Goal: Use online tool/utility

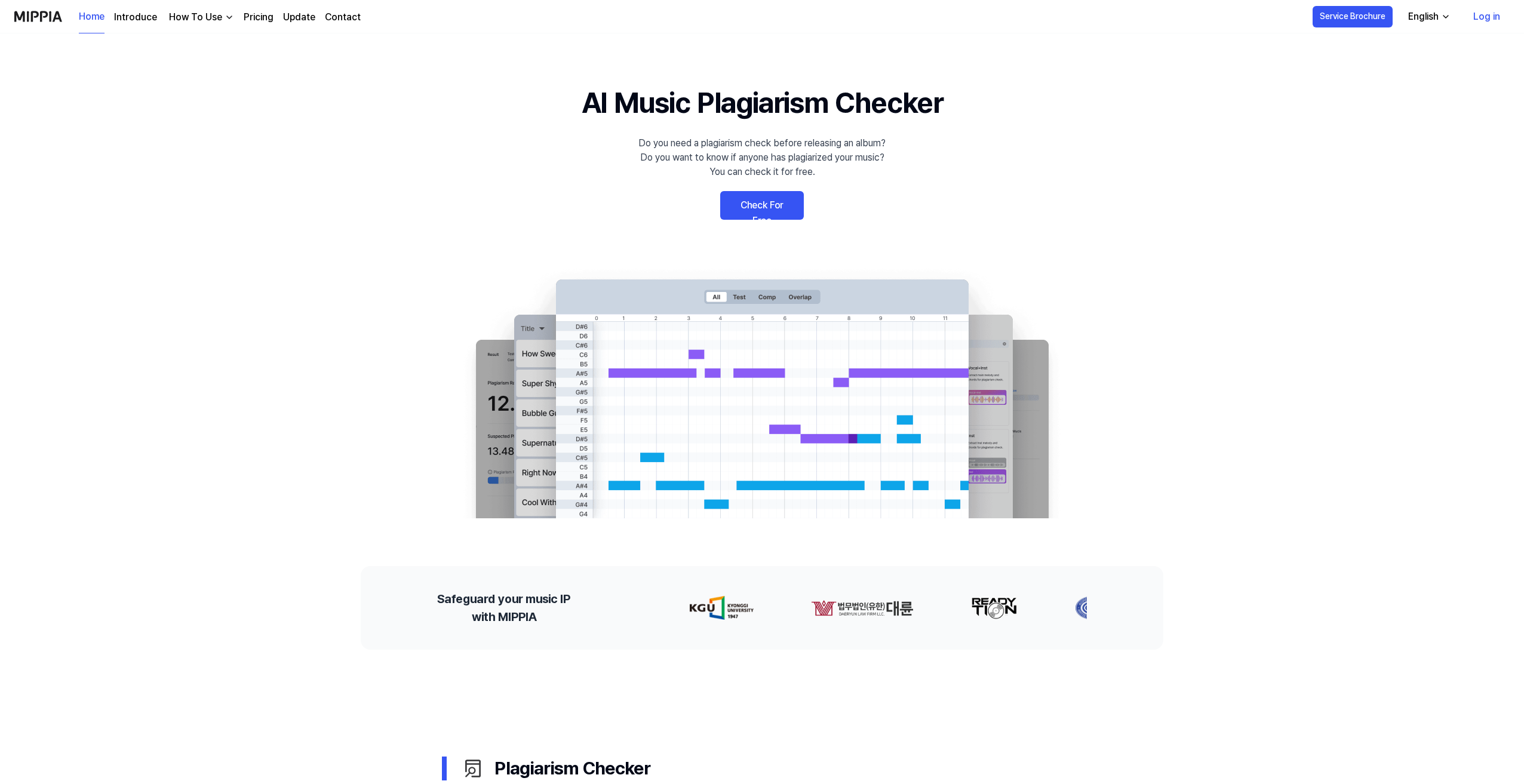
click at [765, 201] on link "Check For Free" at bounding box center [762, 205] width 84 height 29
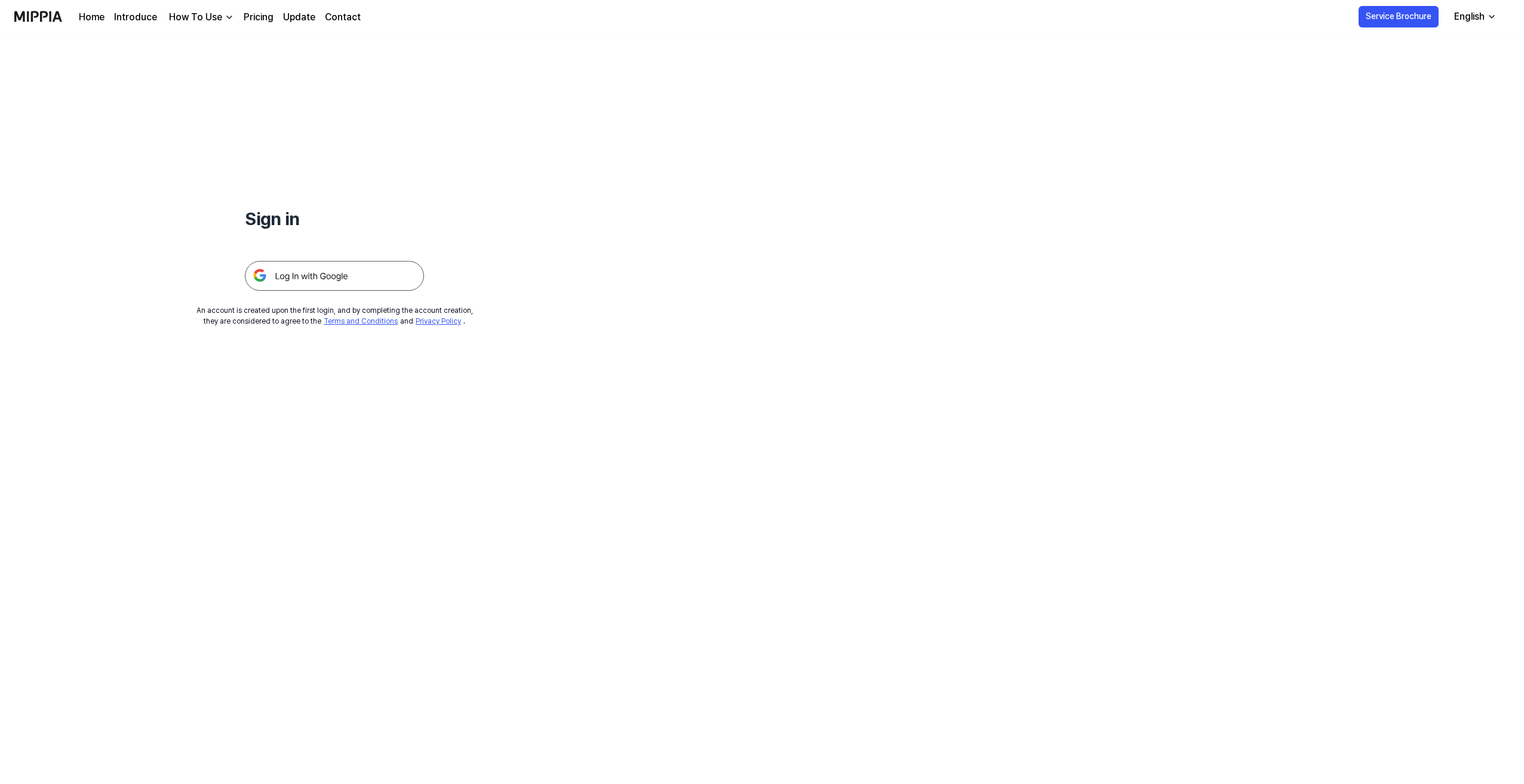
click at [343, 271] on img at bounding box center [334, 276] width 179 height 30
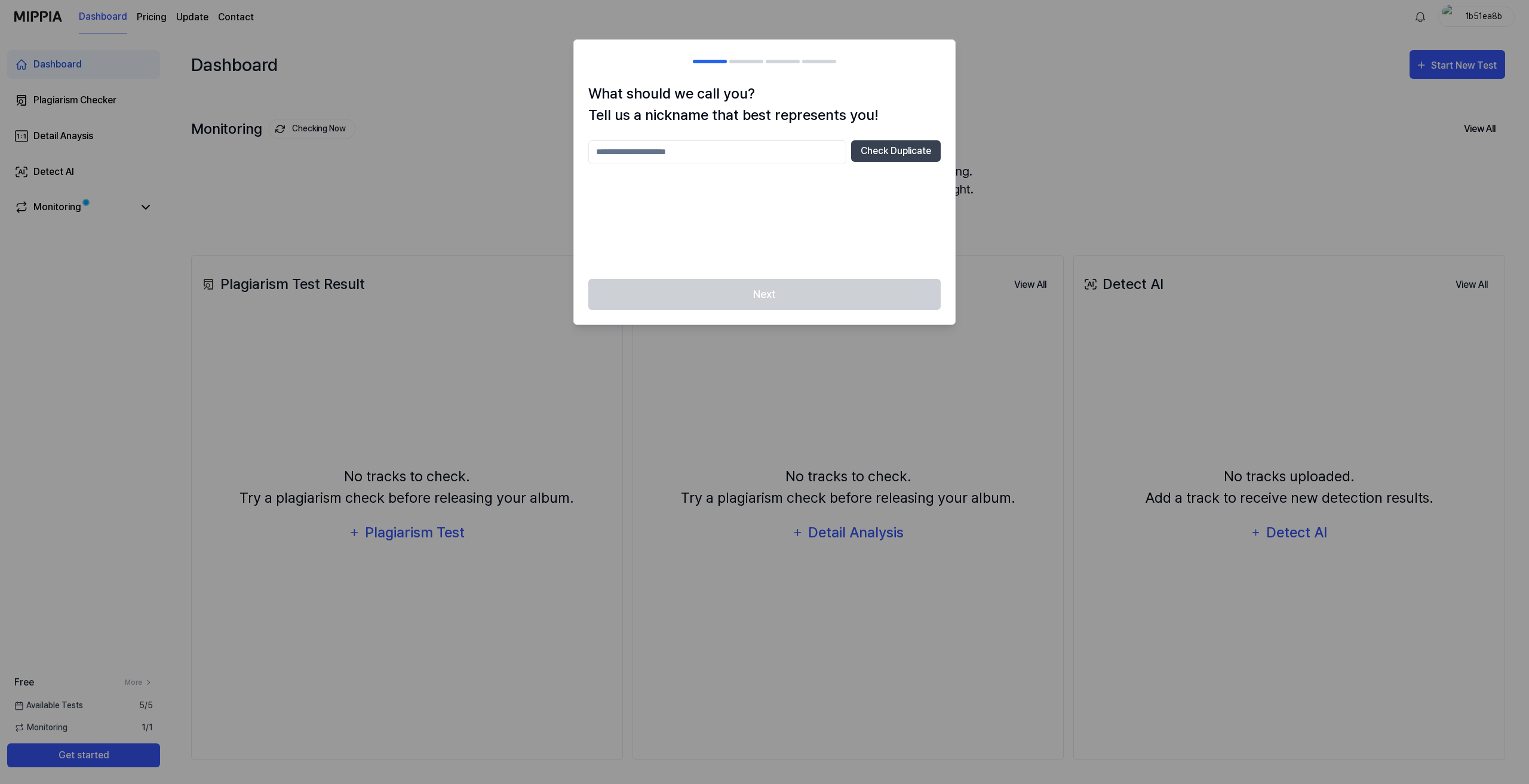
click at [614, 147] on input "text" at bounding box center [717, 152] width 258 height 24
type input "********"
click at [898, 151] on button "Check Duplicate" at bounding box center [895, 151] width 90 height 21
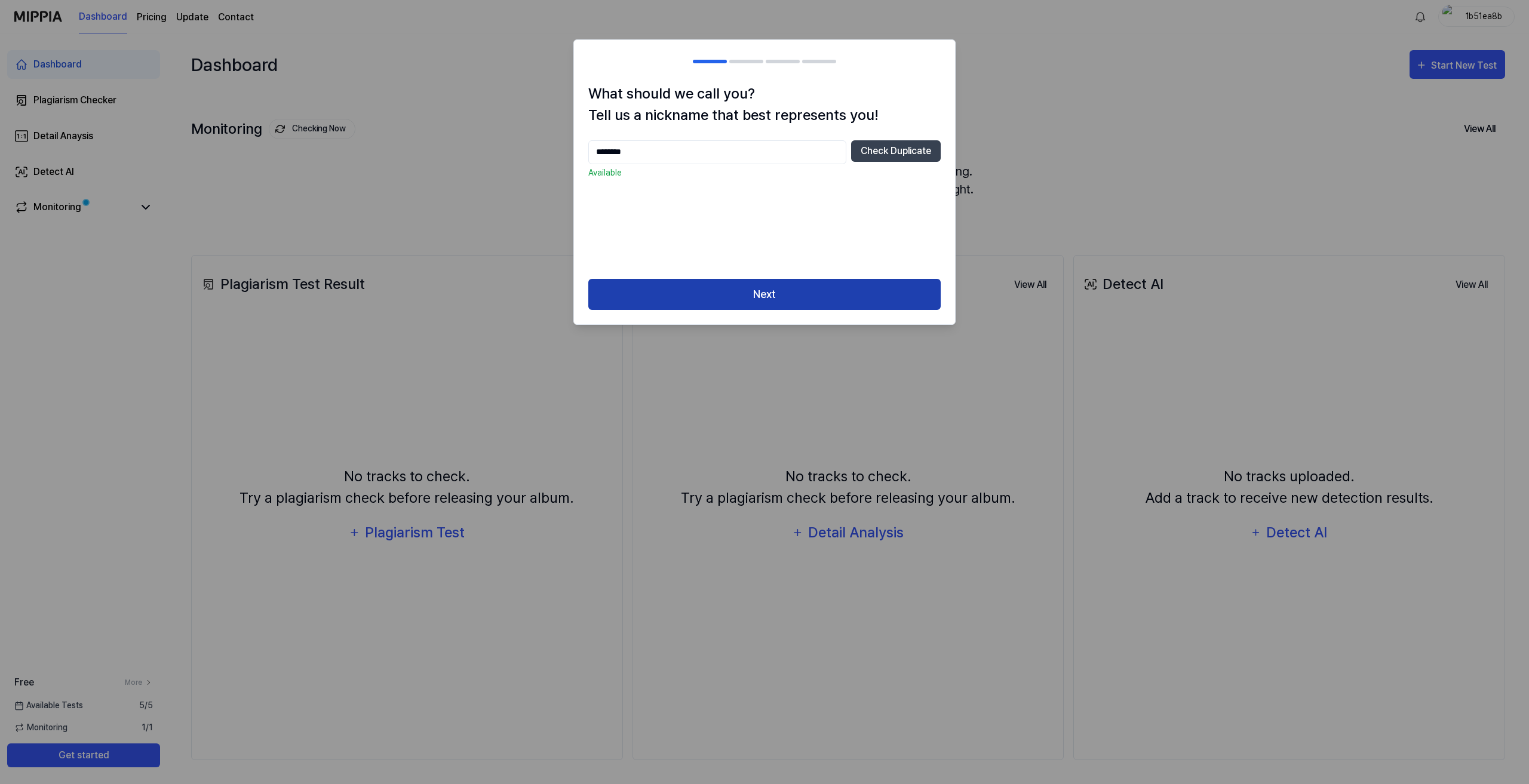
click at [810, 292] on button "Next" at bounding box center [764, 294] width 353 height 32
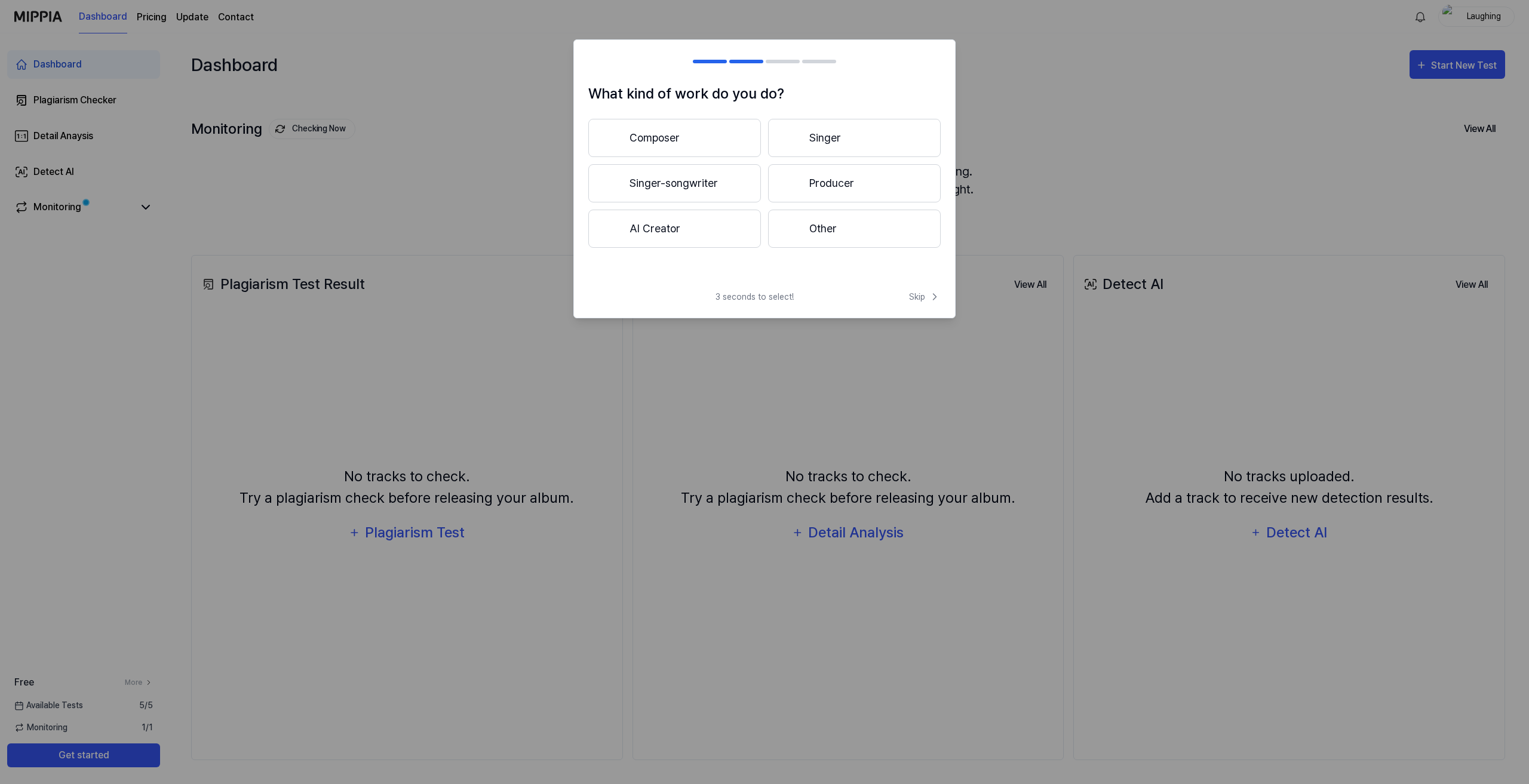
click at [697, 229] on button "AI Creator" at bounding box center [675, 229] width 173 height 38
click at [707, 57] on h2 at bounding box center [764, 62] width 381 height 43
click at [687, 184] on button "Less than 3 years" at bounding box center [675, 183] width 173 height 38
click at [680, 231] on button "Other" at bounding box center [674, 234] width 171 height 38
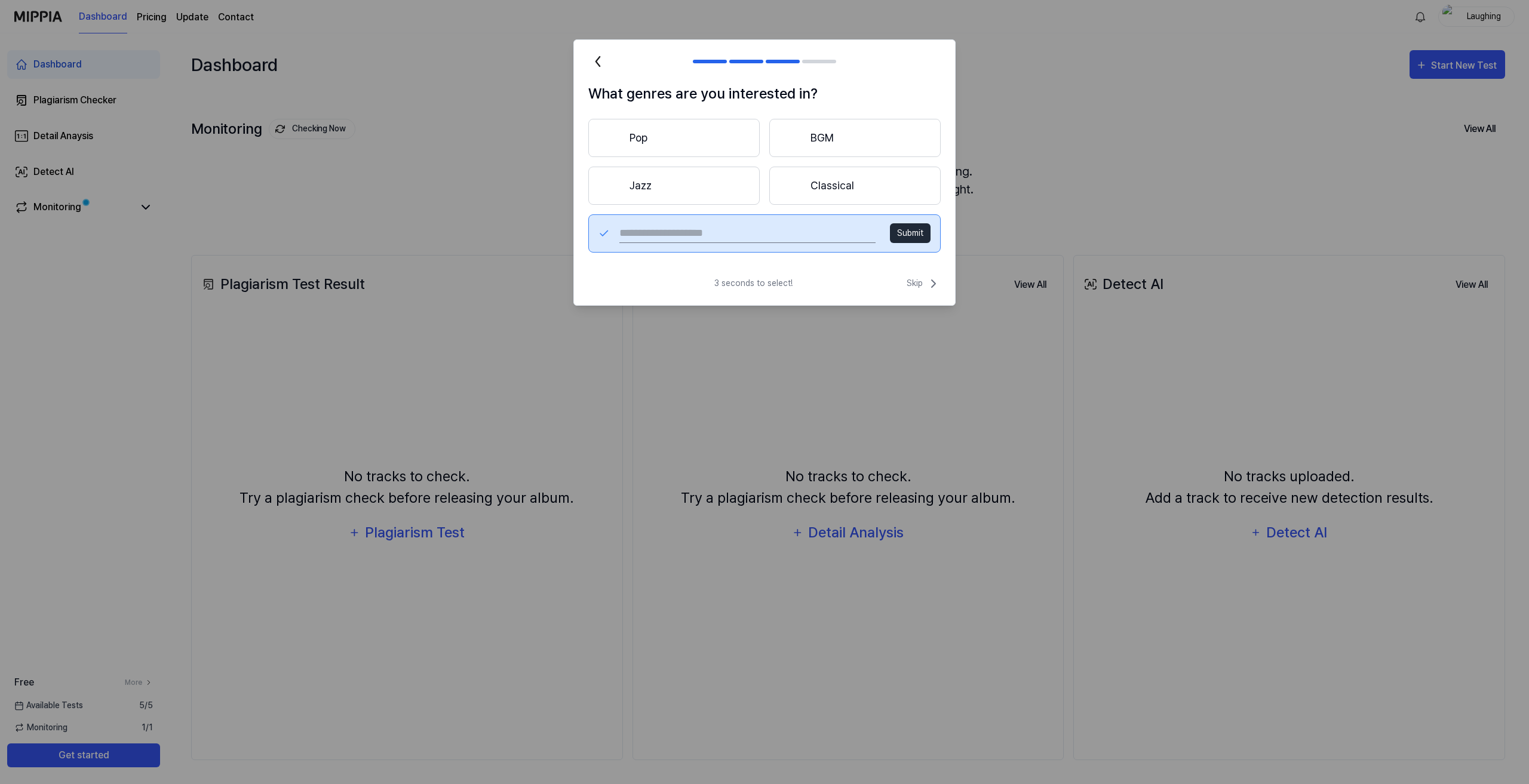
click at [680, 231] on input "text" at bounding box center [748, 233] width 256 height 19
type input "*********"
click at [909, 232] on button "Submit" at bounding box center [910, 234] width 40 height 20
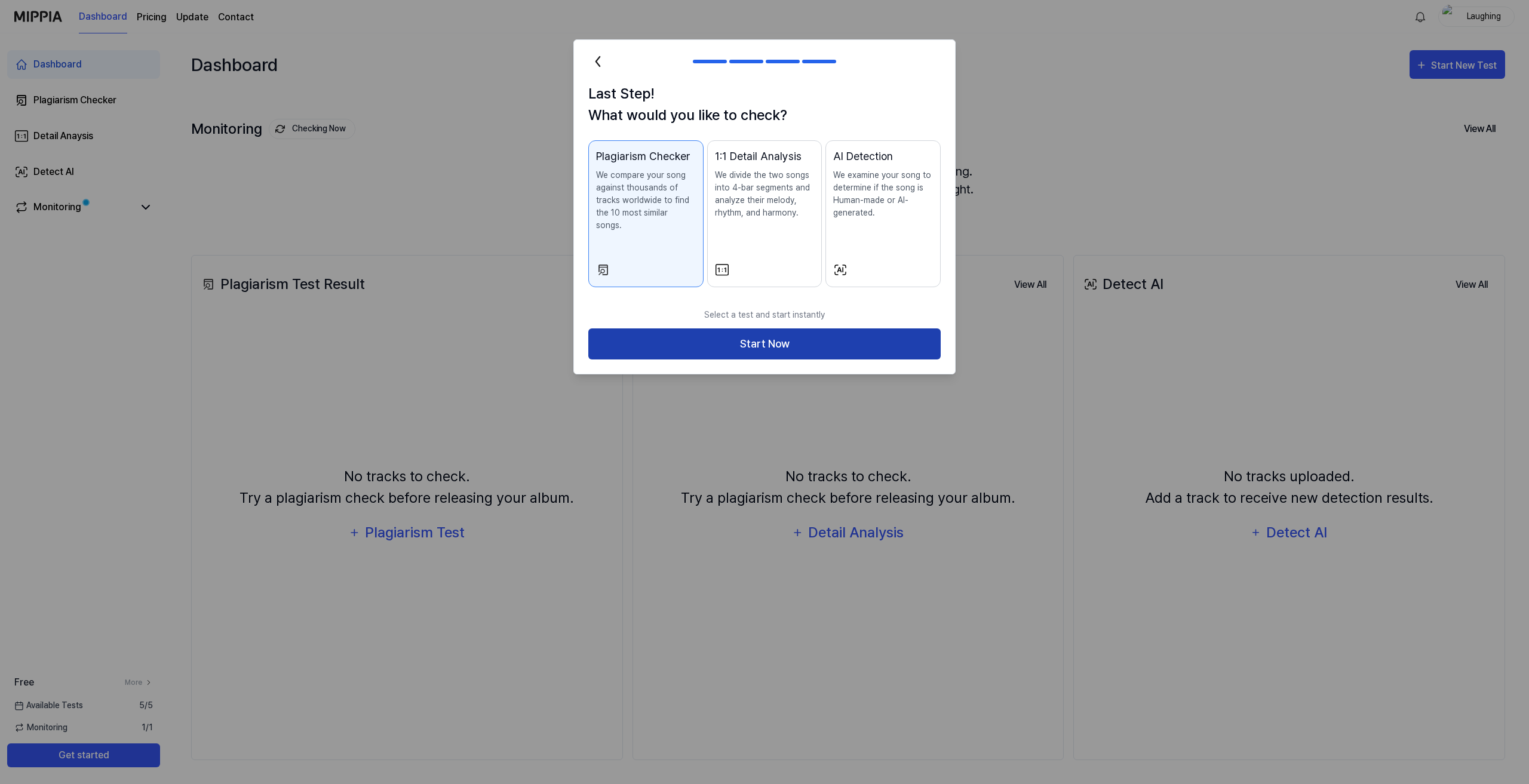
click at [862, 330] on button "Start Now" at bounding box center [764, 344] width 353 height 32
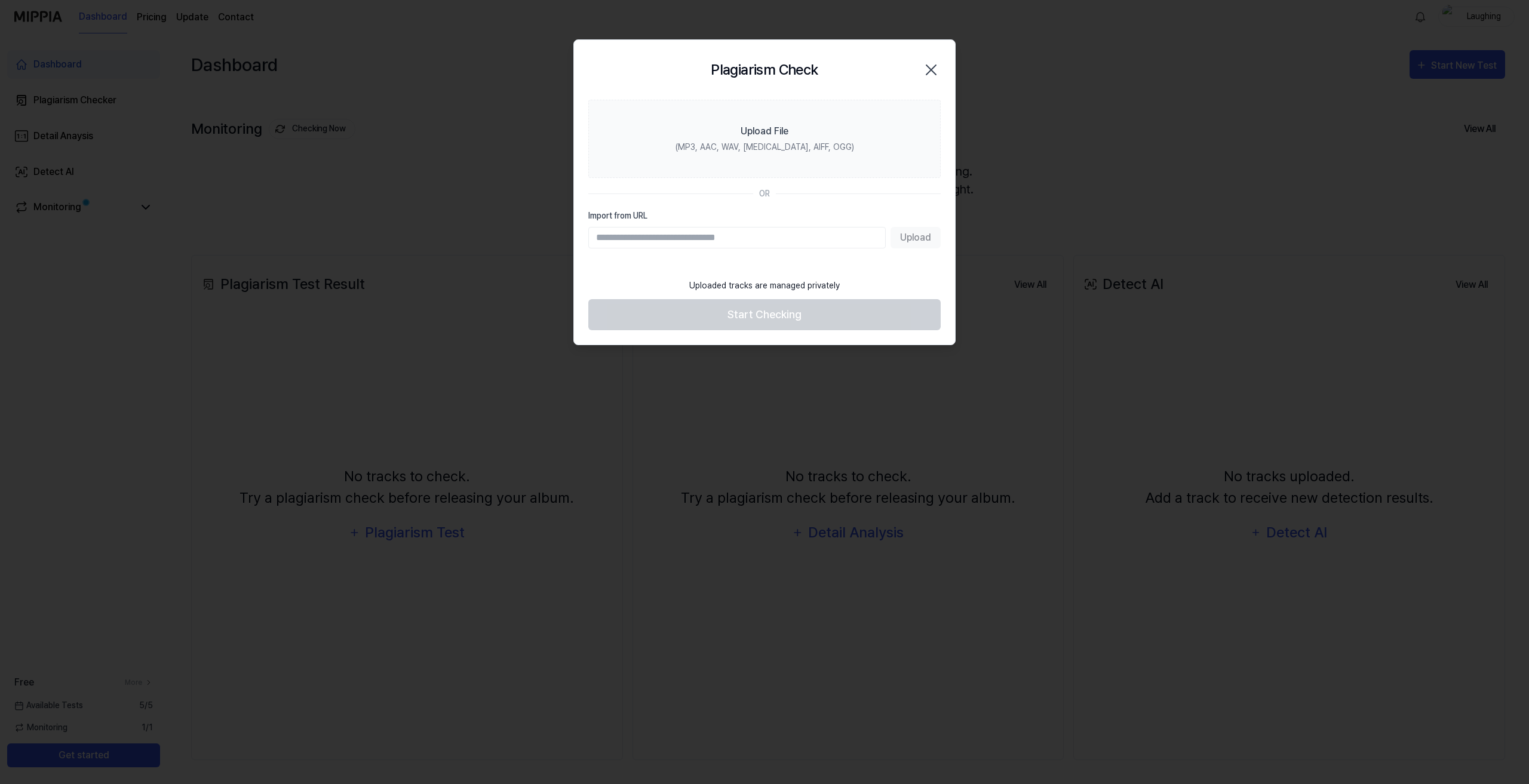
click at [663, 234] on input "Import from URL" at bounding box center [737, 238] width 297 height 21
paste input "**********"
type input "**********"
click at [909, 235] on button "Upload" at bounding box center [915, 238] width 50 height 21
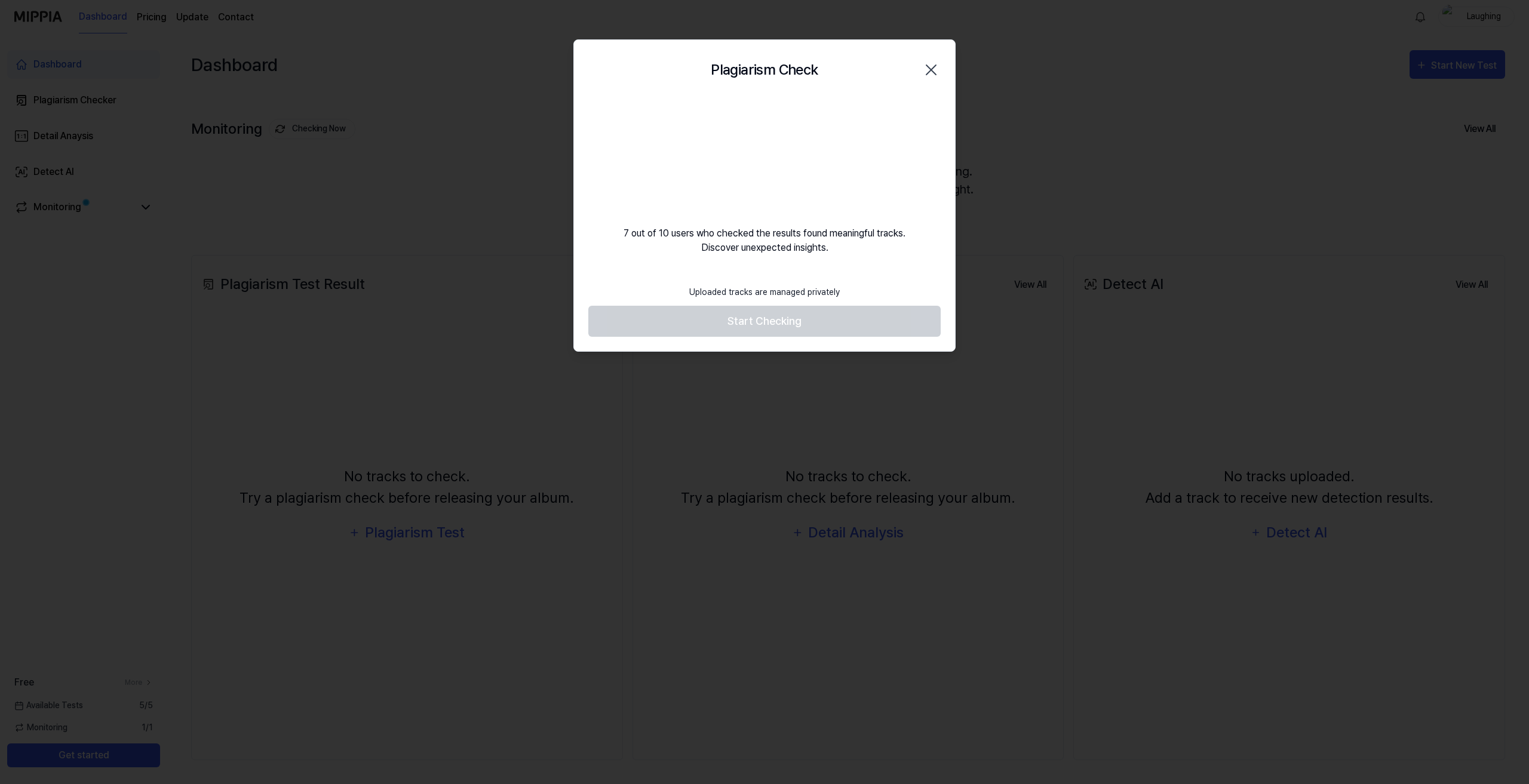
click at [658, 272] on div "Plagiarism Check Close 7 out of 10 users who checked the results found meaningf…" at bounding box center [764, 196] width 382 height 313
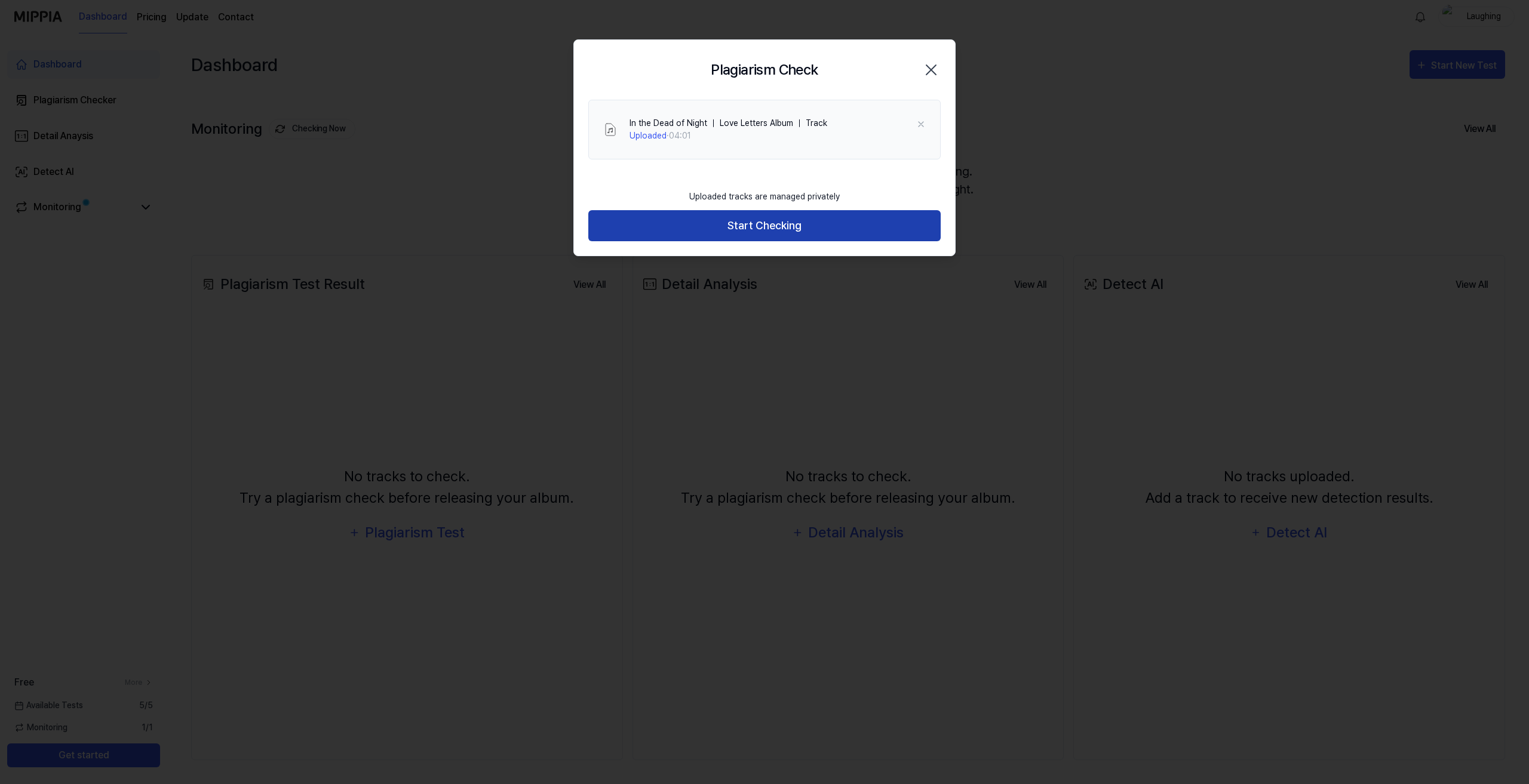
click at [728, 230] on button "Start Checking" at bounding box center [764, 226] width 353 height 32
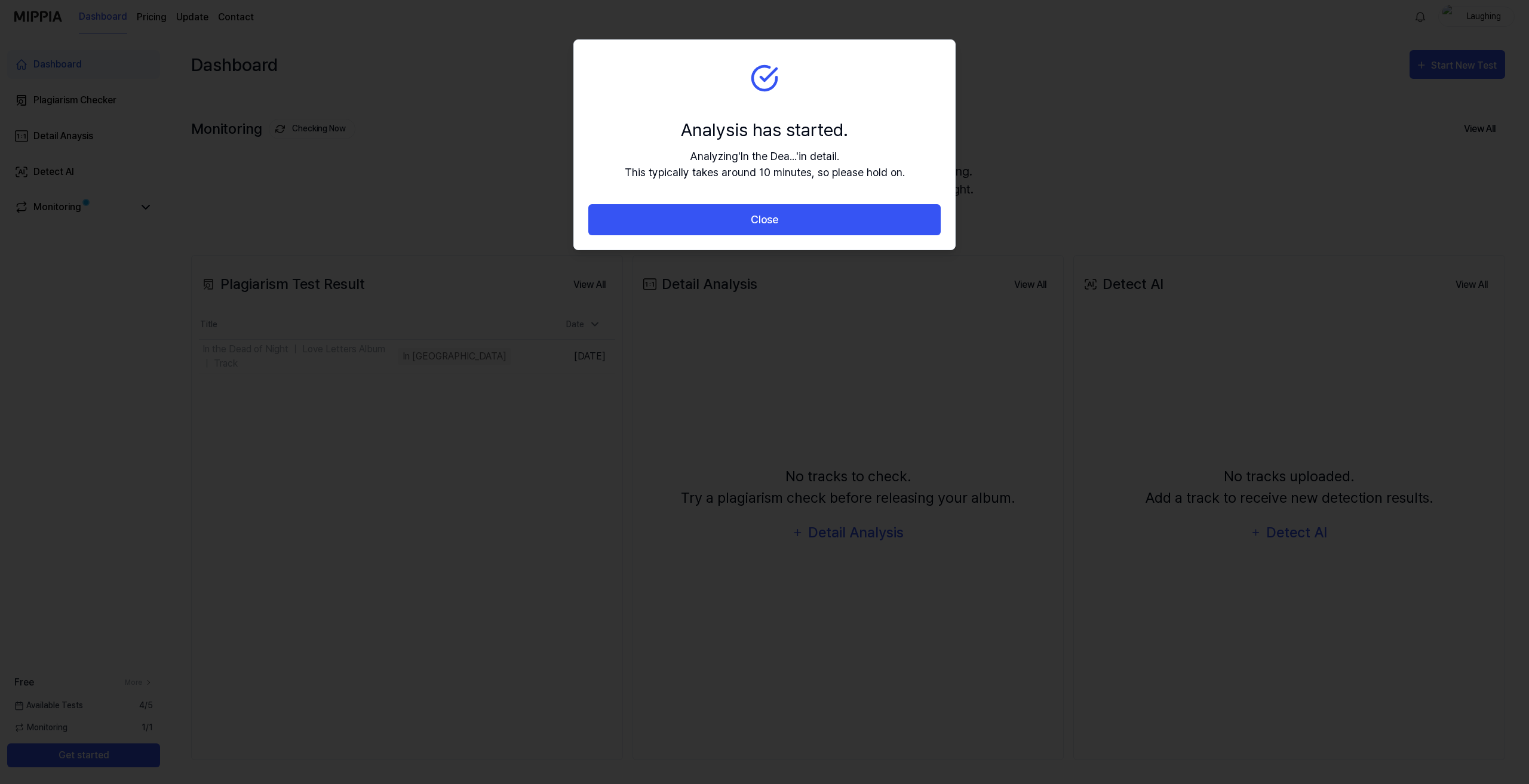
click at [728, 230] on button "Close" at bounding box center [764, 220] width 353 height 32
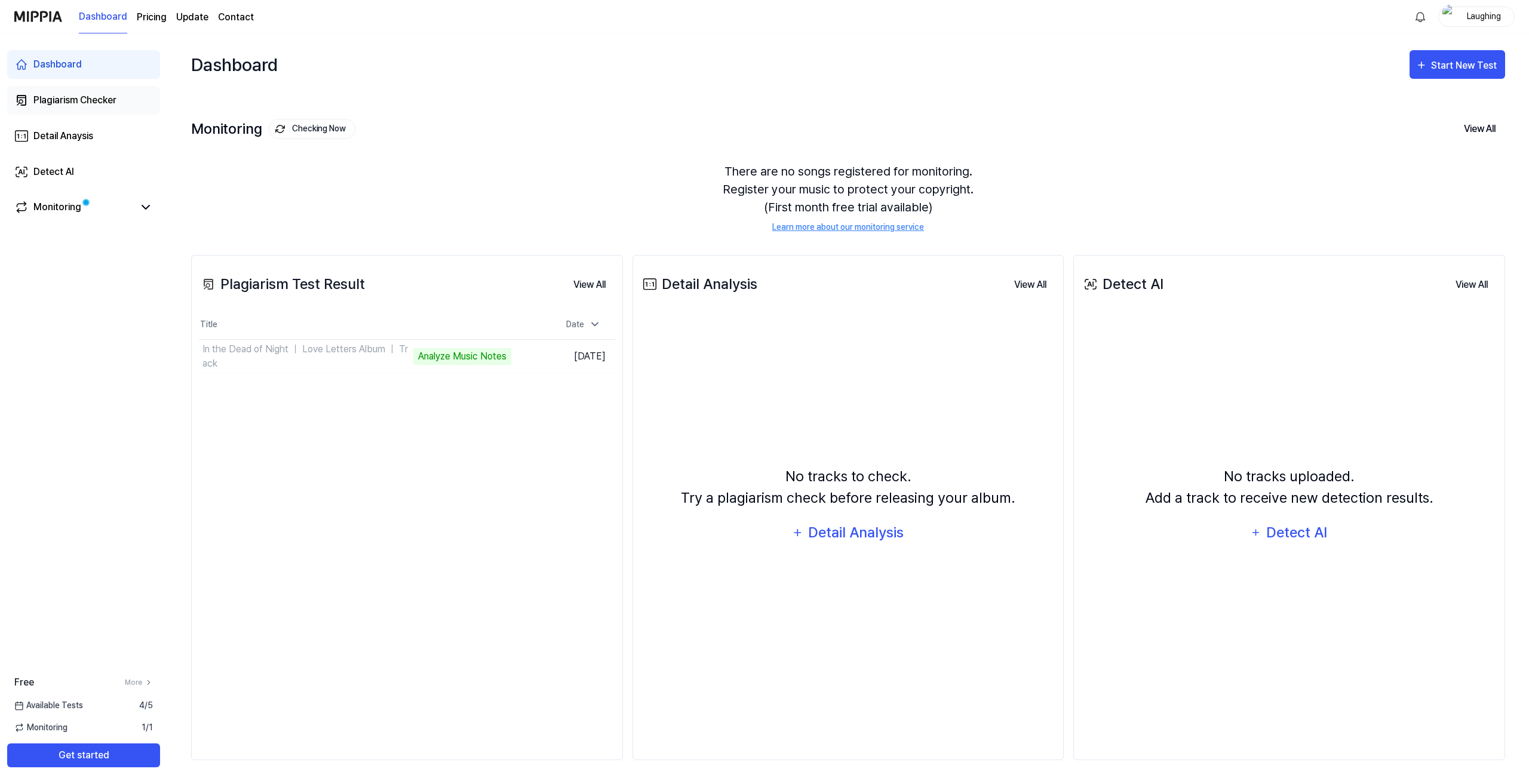
click at [109, 96] on div "Plagiarism Checker" at bounding box center [74, 100] width 83 height 14
